Goal: Transaction & Acquisition: Purchase product/service

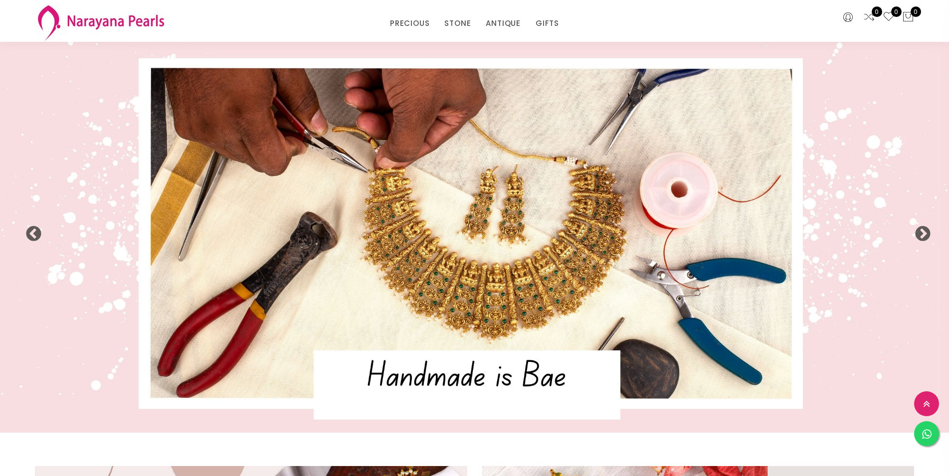
select select "INR"
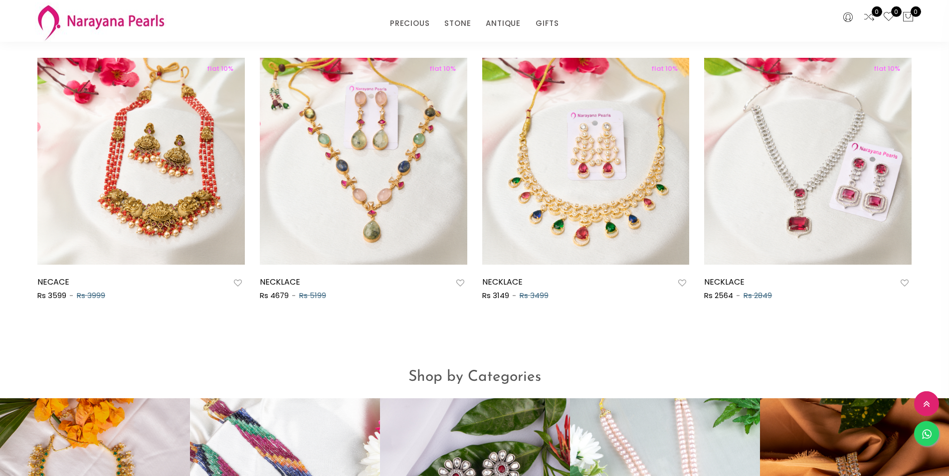
scroll to position [712, 0]
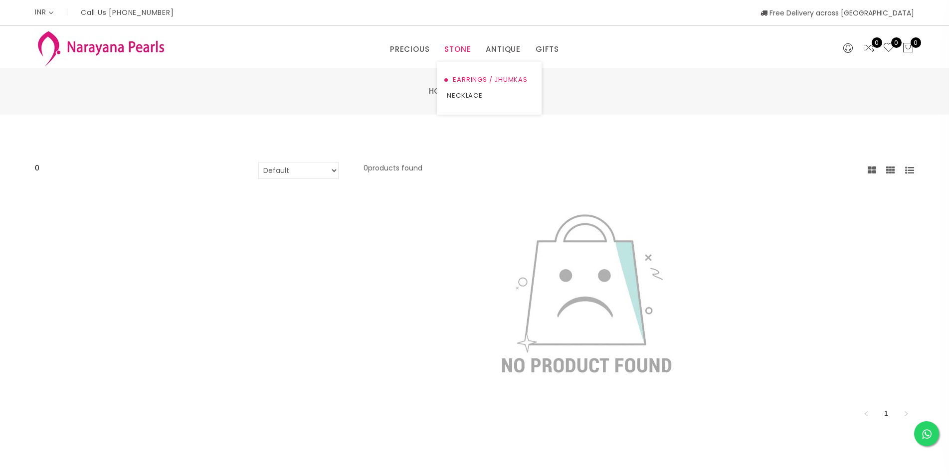
click at [466, 79] on link "EARRINGS / JHUMKAS" at bounding box center [489, 80] width 85 height 16
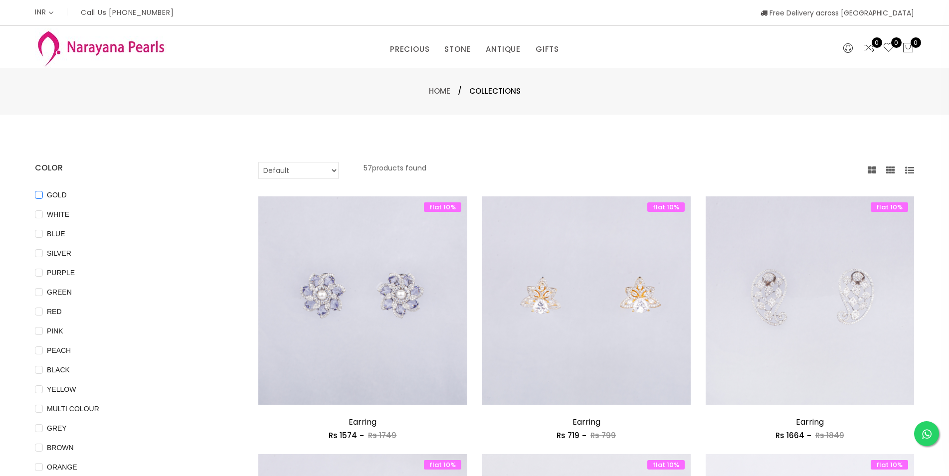
click at [38, 195] on input "GOLD" at bounding box center [39, 202] width 8 height 22
checkbox input "true"
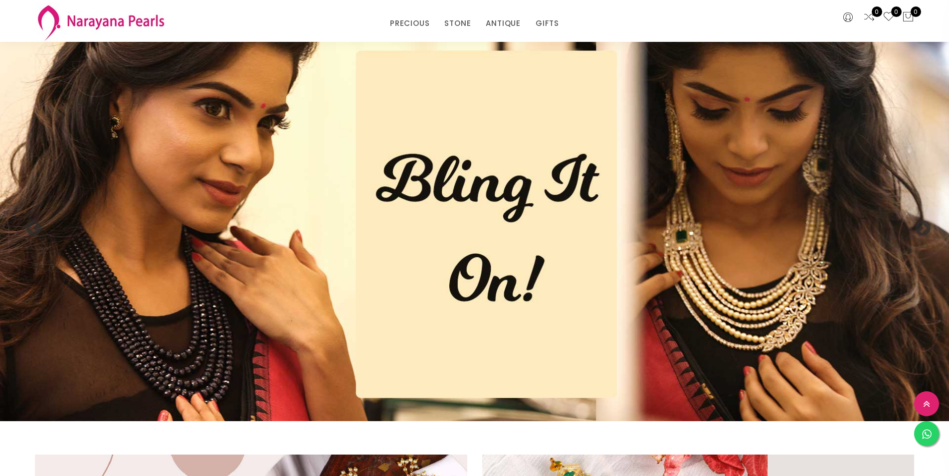
scroll to position [712, 0]
